Goal: Information Seeking & Learning: Learn about a topic

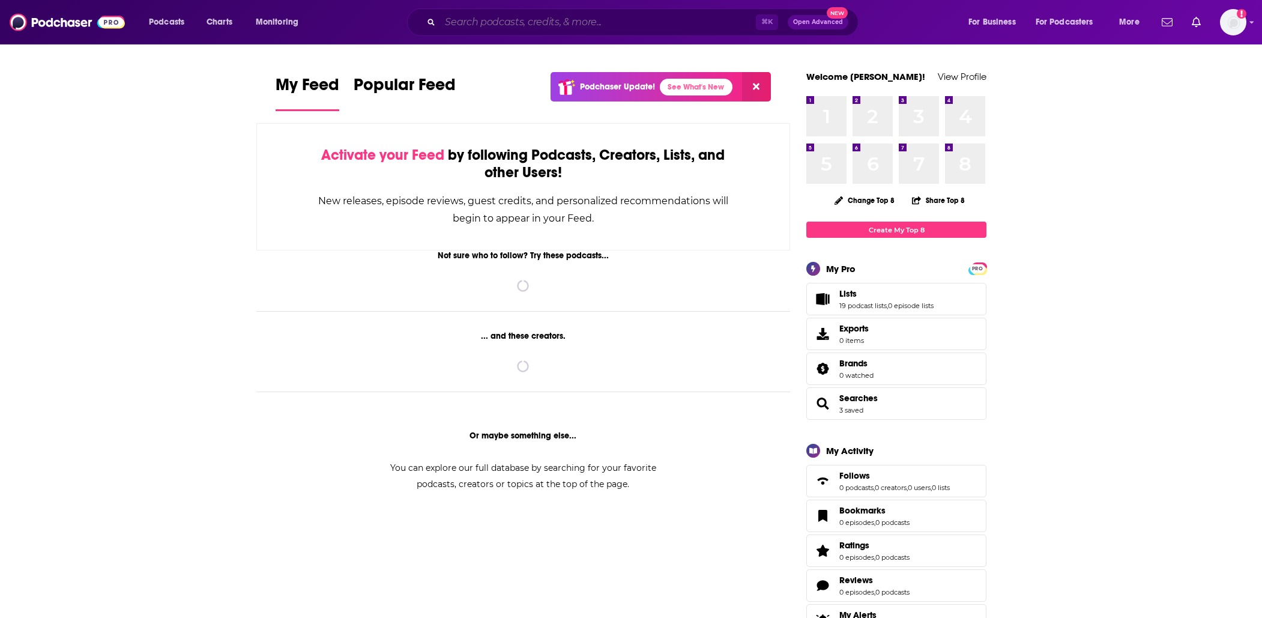
click at [486, 14] on input "Search podcasts, credits, & more..." at bounding box center [598, 22] width 316 height 19
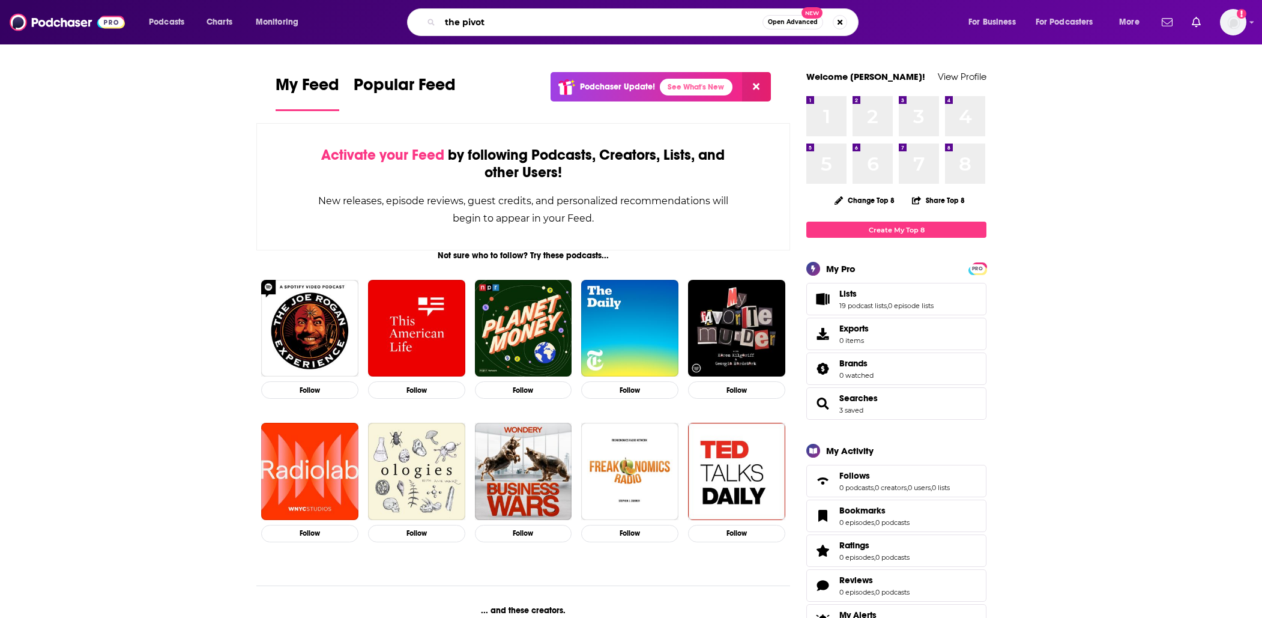
type input "the pivot"
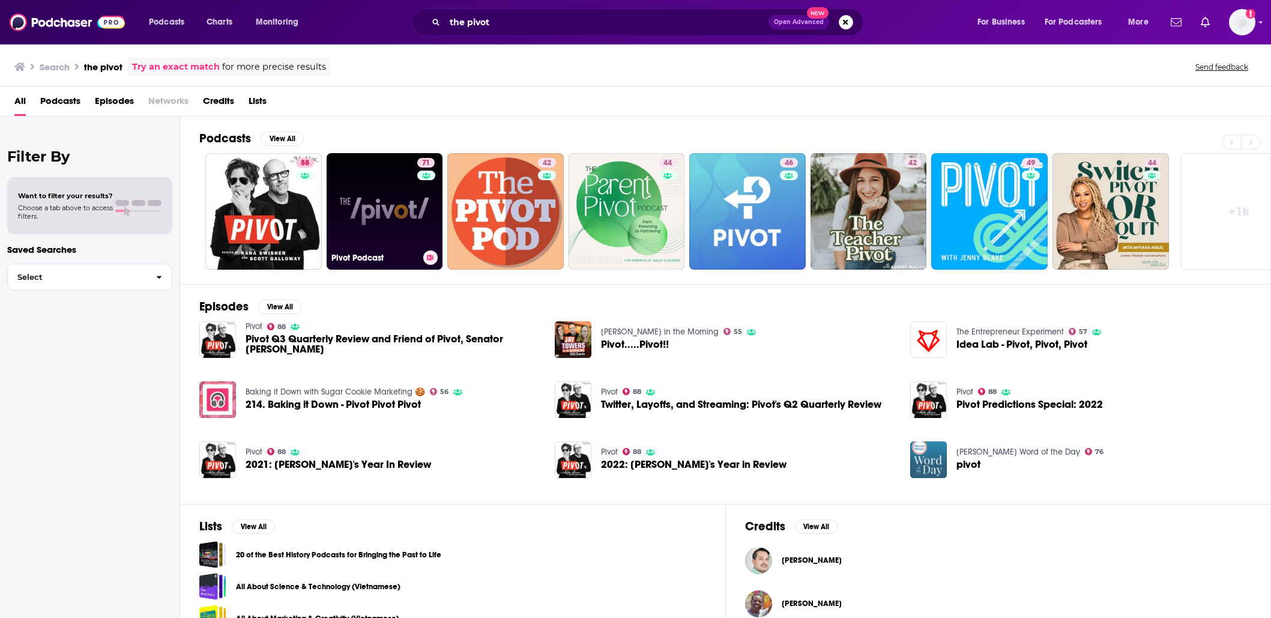
click at [370, 182] on link "71 Pivot Podcast" at bounding box center [385, 211] width 116 height 116
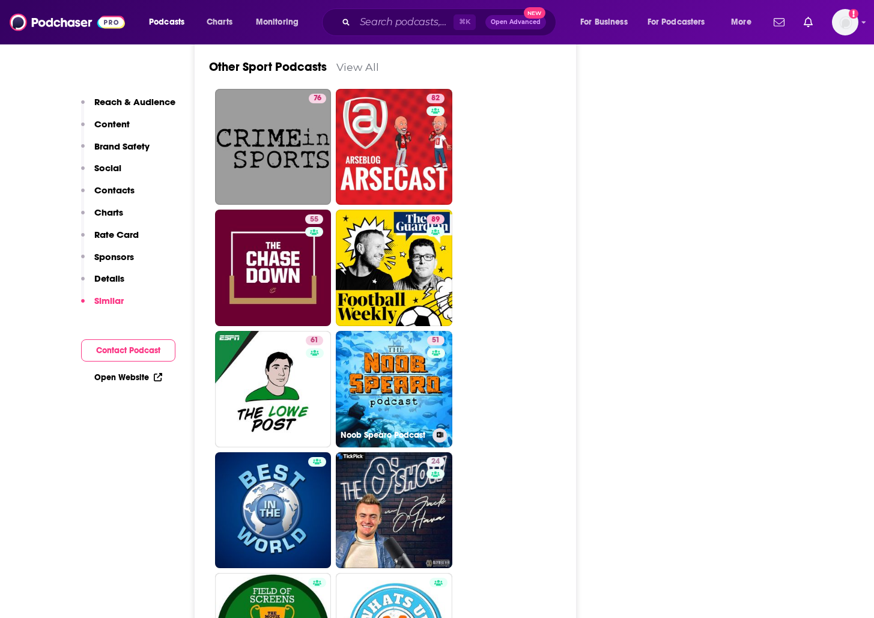
scroll to position [4570, 0]
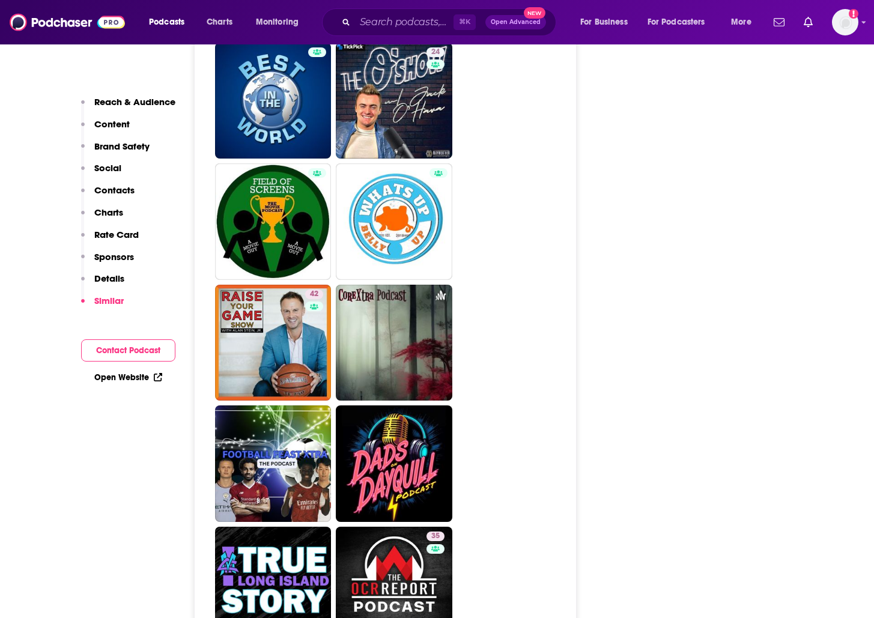
click at [105, 214] on p "Charts" at bounding box center [108, 212] width 29 height 11
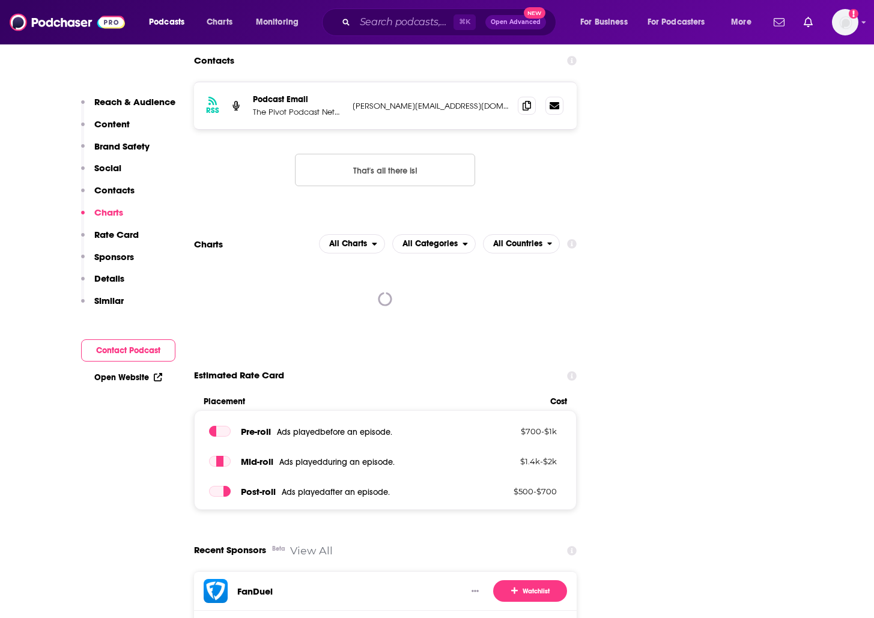
scroll to position [1573, 0]
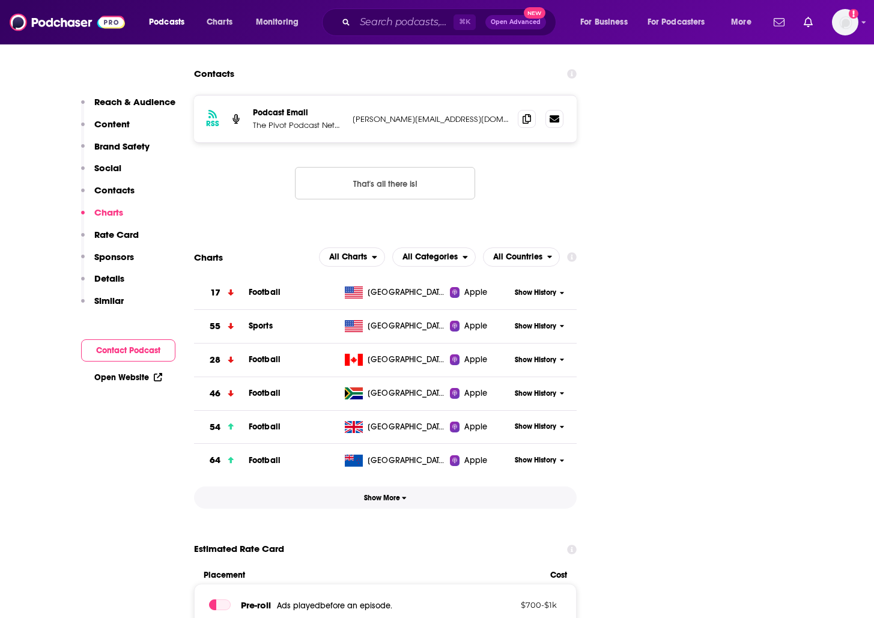
click at [404, 497] on icon "button" at bounding box center [404, 498] width 4 height 2
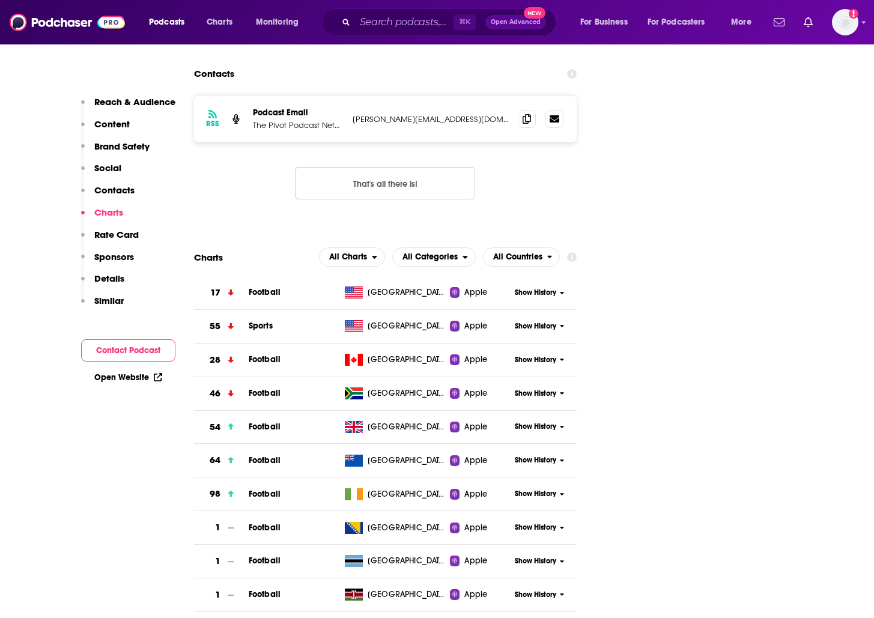
click at [541, 321] on span "Show History" at bounding box center [535, 326] width 41 height 10
